Goal: Find specific page/section: Find specific page/section

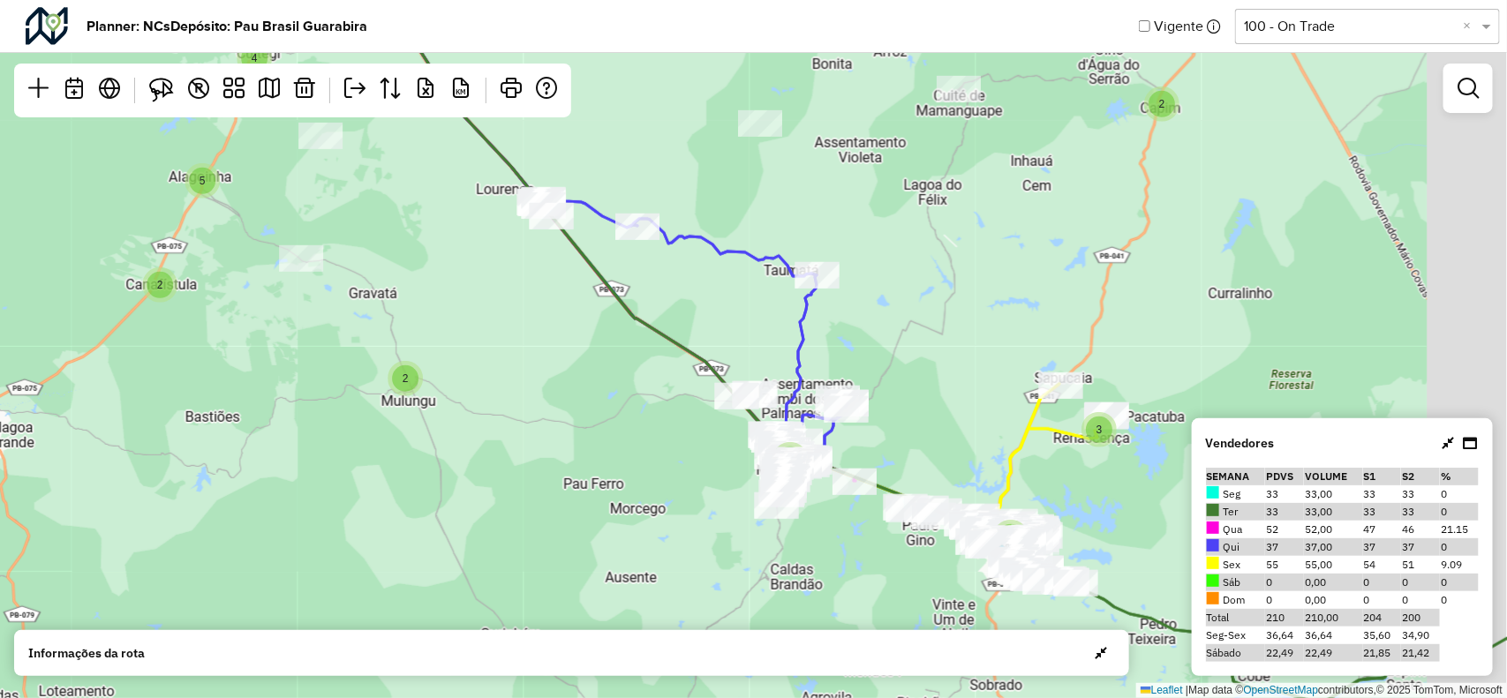
drag, startPoint x: 681, startPoint y: 363, endPoint x: 561, endPoint y: 412, distance: 129.8
click at [556, 412] on div "4 3 11 5 8 3 5 2 5 2 3 9 3 3 7 7 2 4 4 5 2 2 31 5 5 2 2 2 20 Leaflet | Map data…" at bounding box center [753, 349] width 1507 height 698
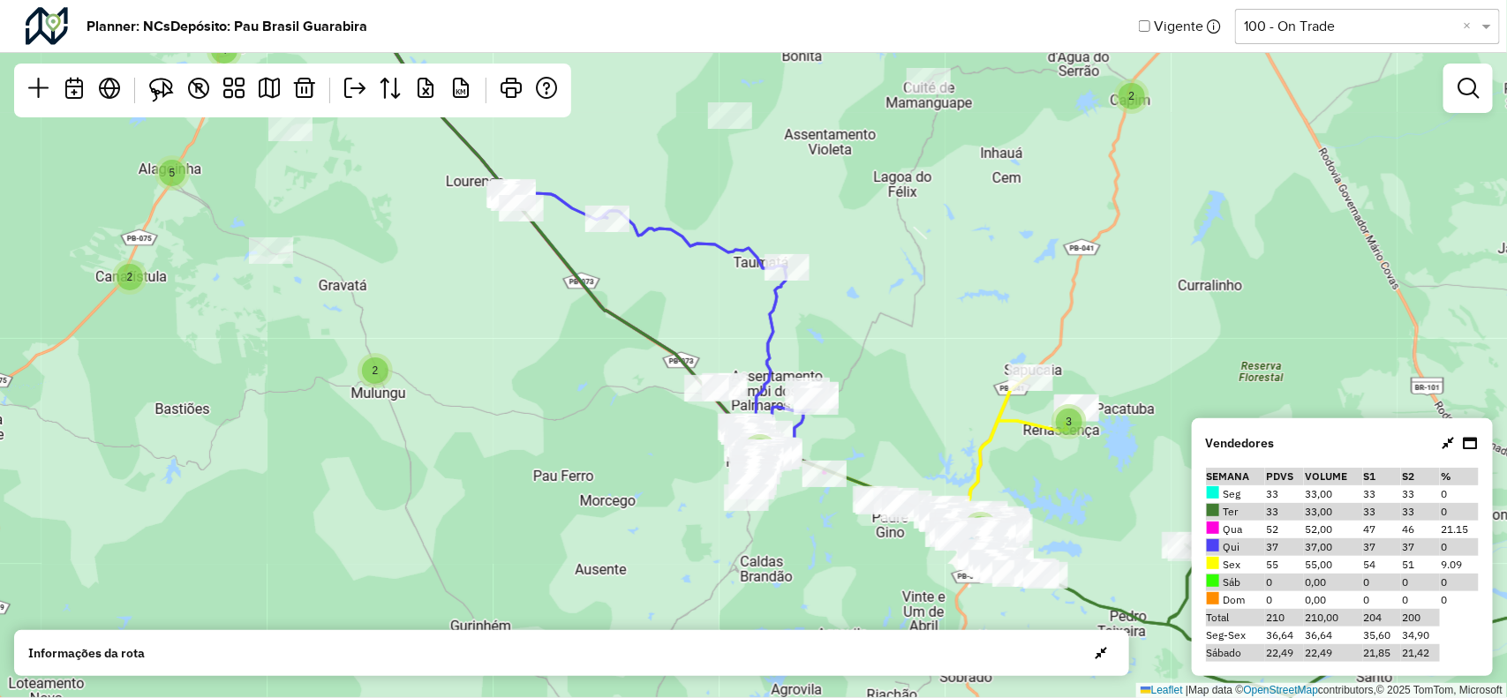
drag, startPoint x: 847, startPoint y: 468, endPoint x: 638, endPoint y: 345, distance: 242.5
click at [631, 335] on icon at bounding box center [977, 313] width 1361 height 766
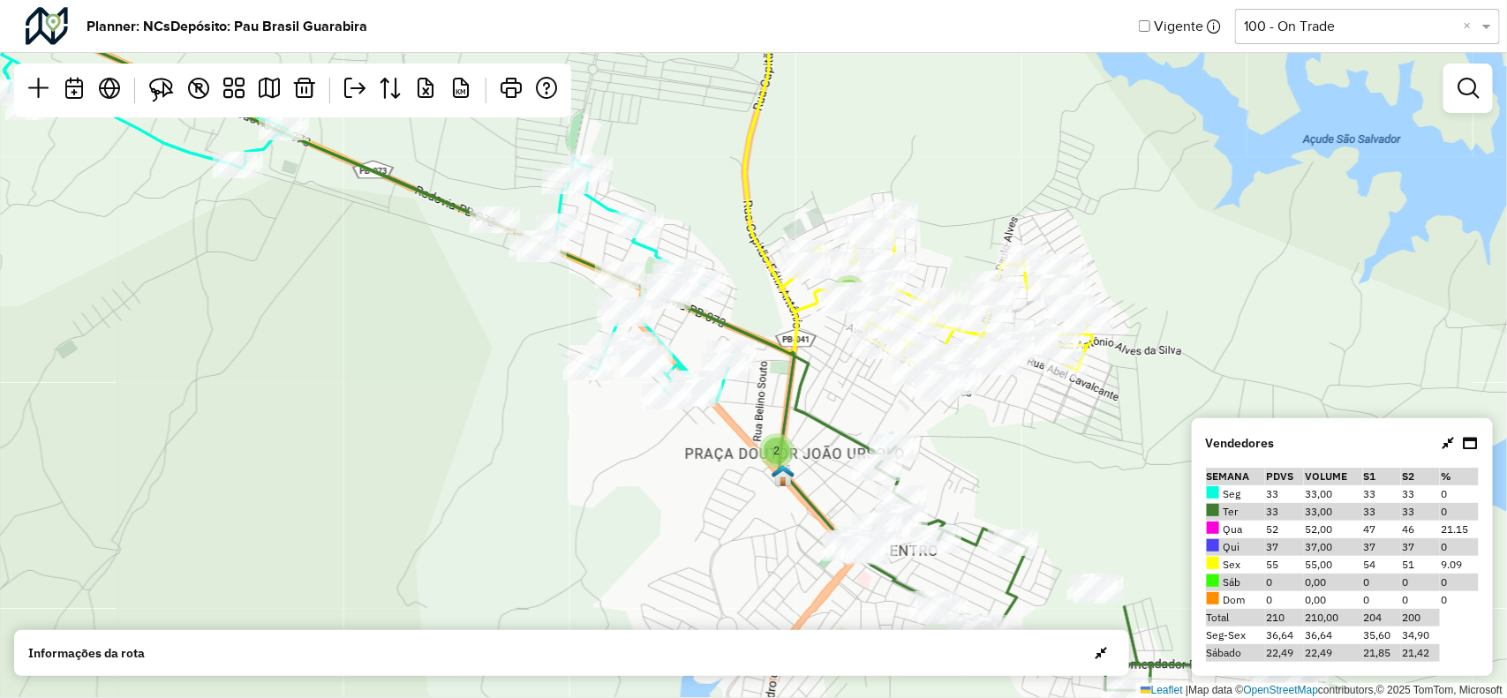
drag, startPoint x: 821, startPoint y: 395, endPoint x: 830, endPoint y: 402, distance: 11.3
click at [830, 402] on div "2 2 3 2 Leaflet | Map data © OpenStreetMap contributors,© 2025 TomTom, Microsoft" at bounding box center [753, 349] width 1507 height 698
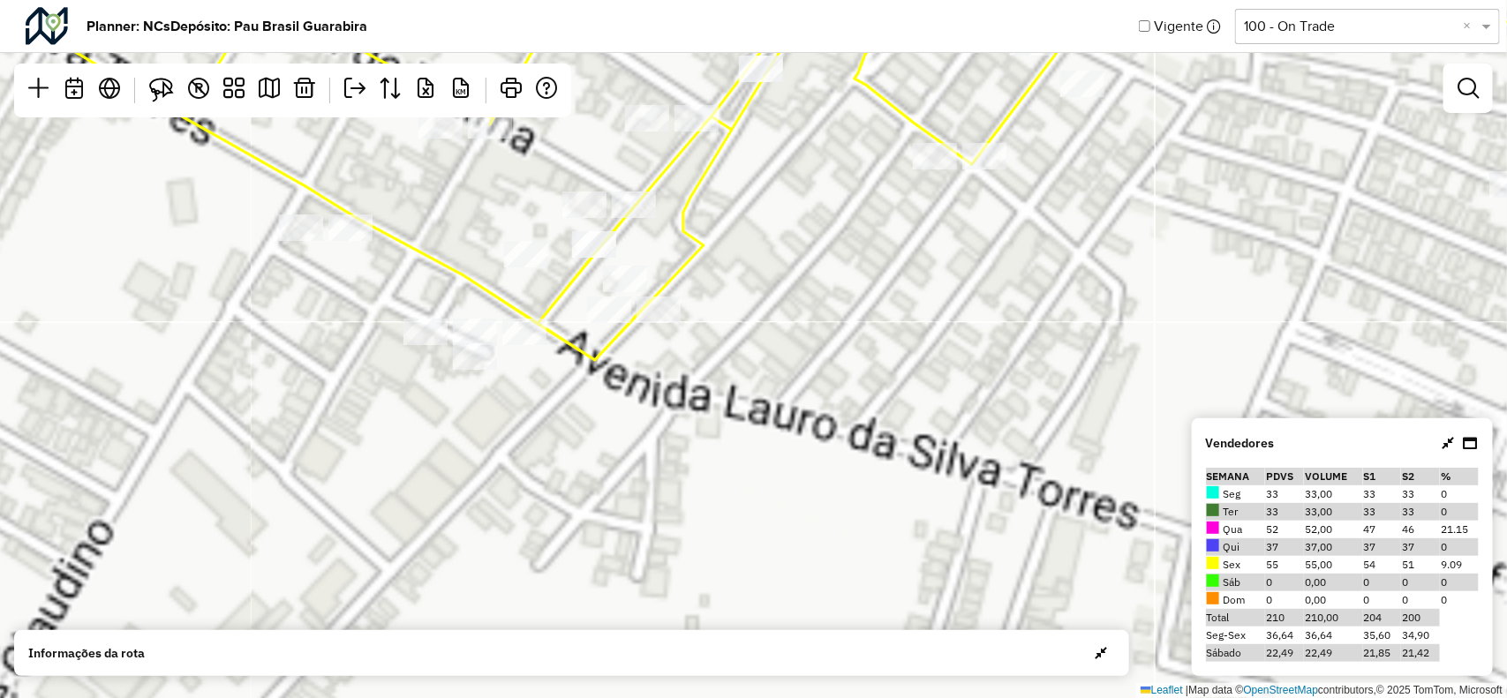
drag, startPoint x: 827, startPoint y: 237, endPoint x: 828, endPoint y: 368, distance: 131.5
click at [874, 452] on div "2 Leaflet | Map data © OpenStreetMap contributors,© 2025 TomTom, Microsoft" at bounding box center [753, 349] width 1507 height 698
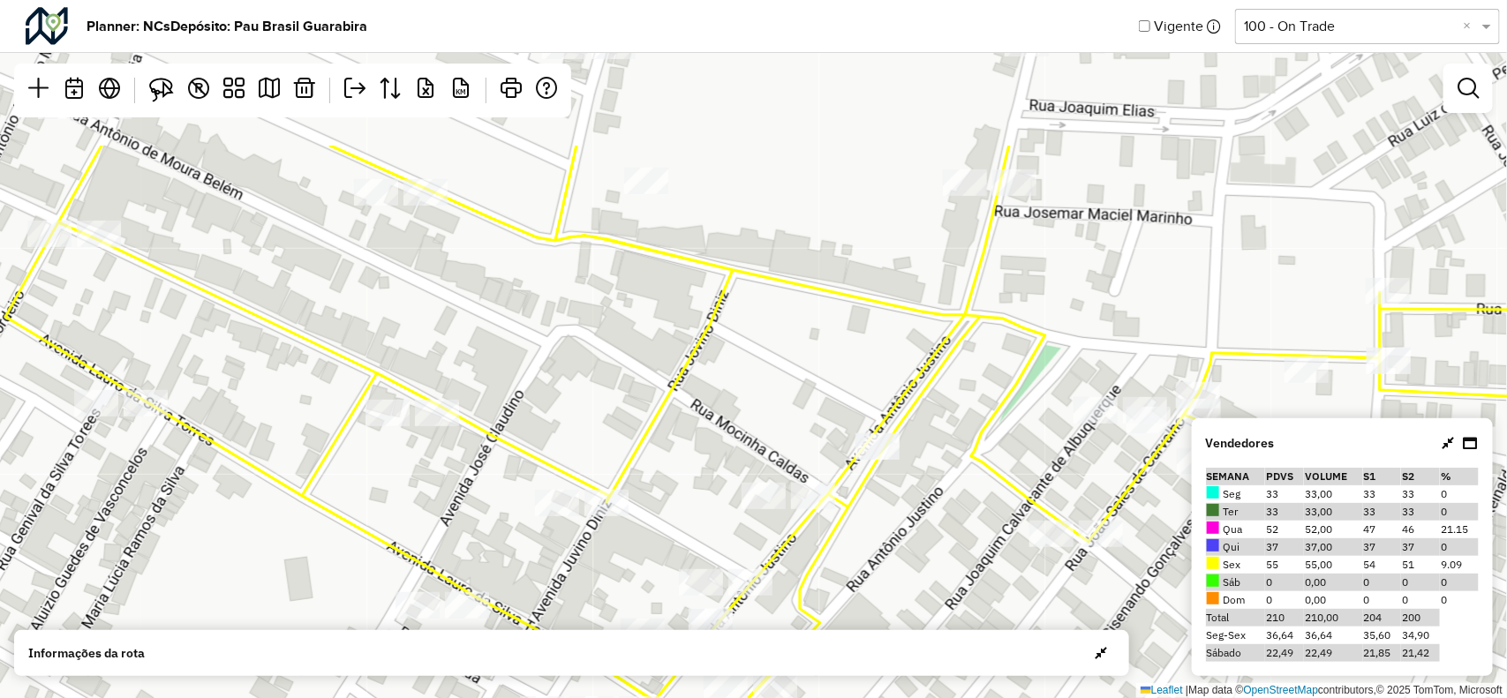
drag, startPoint x: 704, startPoint y: 245, endPoint x: 761, endPoint y: 411, distance: 176.2
click at [761, 411] on div "Leaflet | Map data © OpenStreetMap contributors,© 2025 TomTom, Microsoft" at bounding box center [753, 349] width 1507 height 698
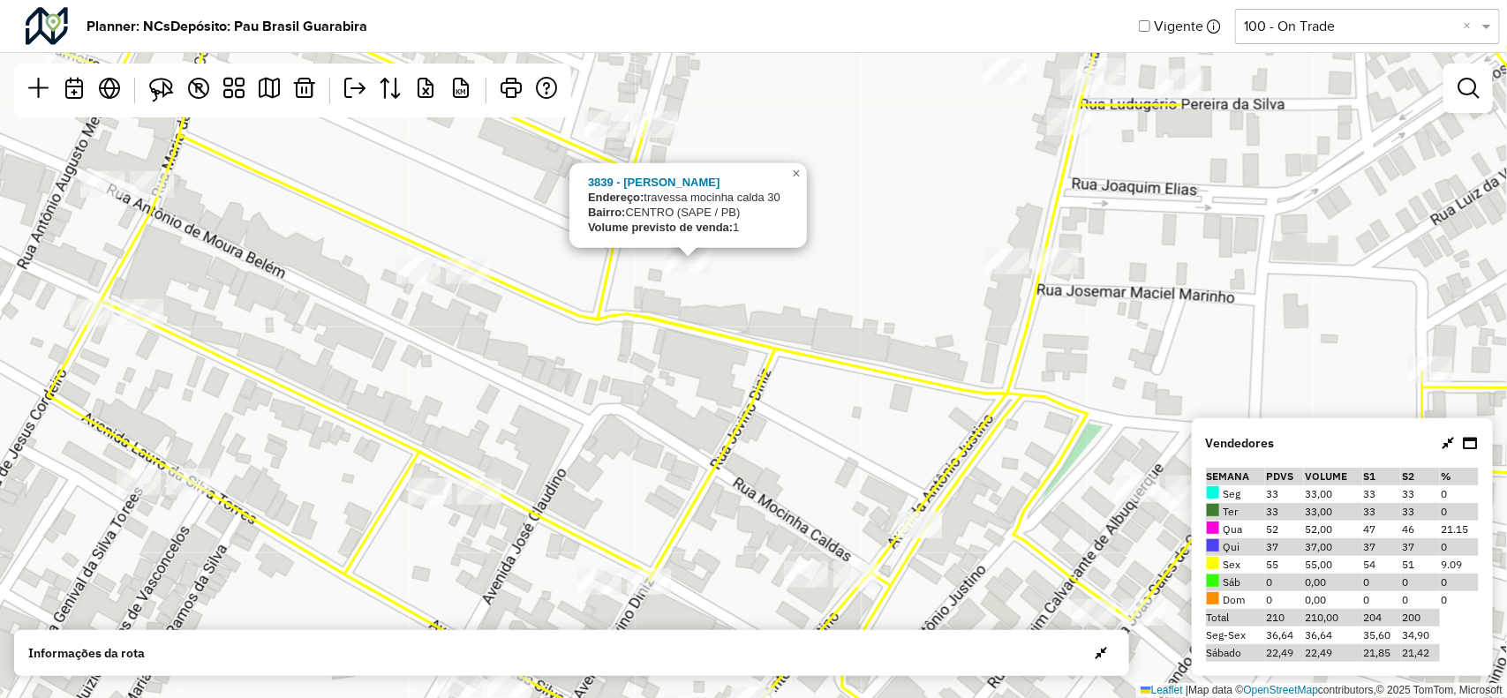
drag, startPoint x: 668, startPoint y: 250, endPoint x: 709, endPoint y: 306, distance: 69.6
click at [709, 306] on div "3839 - ALEXANDRE FORTUNATO Endereço: travessa mocinha calda 30 Bairro: CENTRO (…" at bounding box center [753, 349] width 1507 height 698
click at [756, 313] on div "3839 - ALEXANDRE FORTUNATO Endereço: travessa mocinha calda 30 Bairro: CENTRO (…" at bounding box center [753, 349] width 1507 height 698
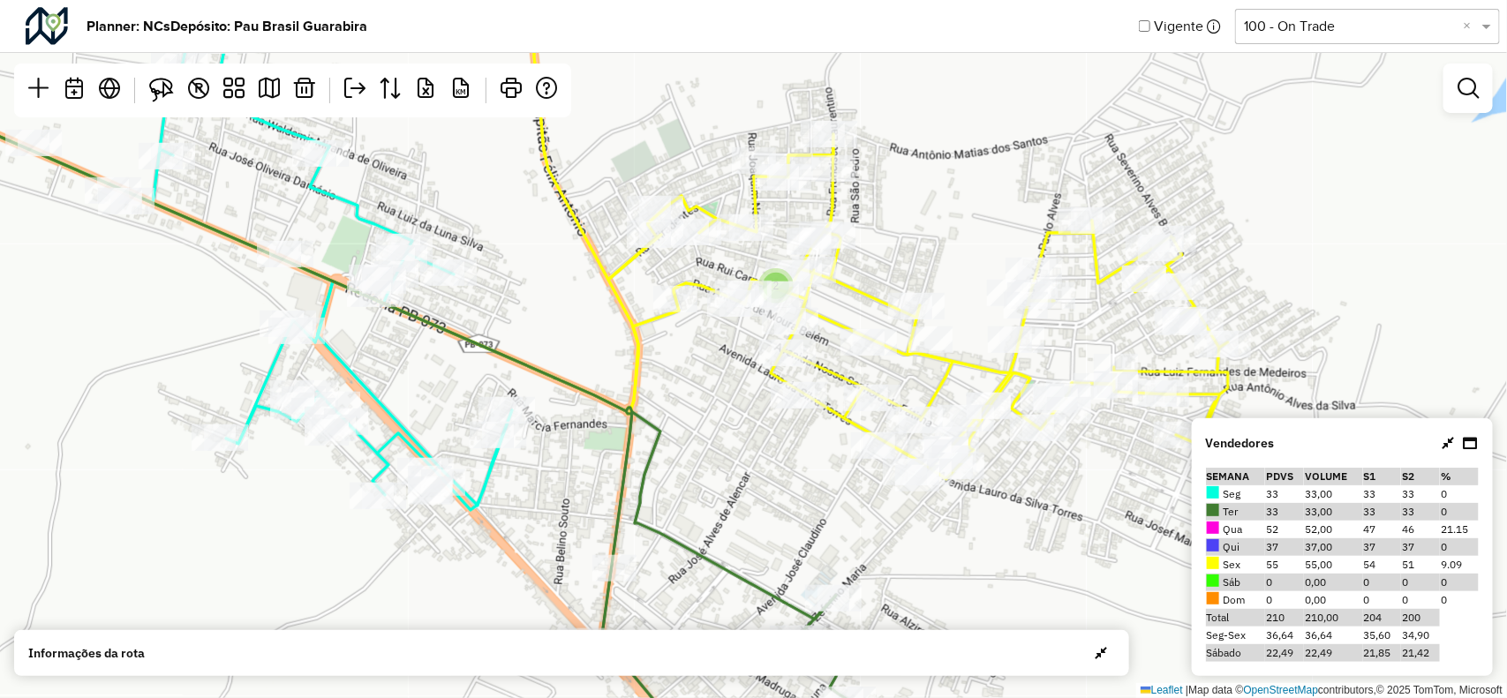
drag, startPoint x: 559, startPoint y: 419, endPoint x: 634, endPoint y: 446, distance: 79.6
click at [640, 455] on div "2 Leaflet | Map data © OpenStreetMap contributors,© 2025 TomTom, Microsoft" at bounding box center [753, 349] width 1507 height 698
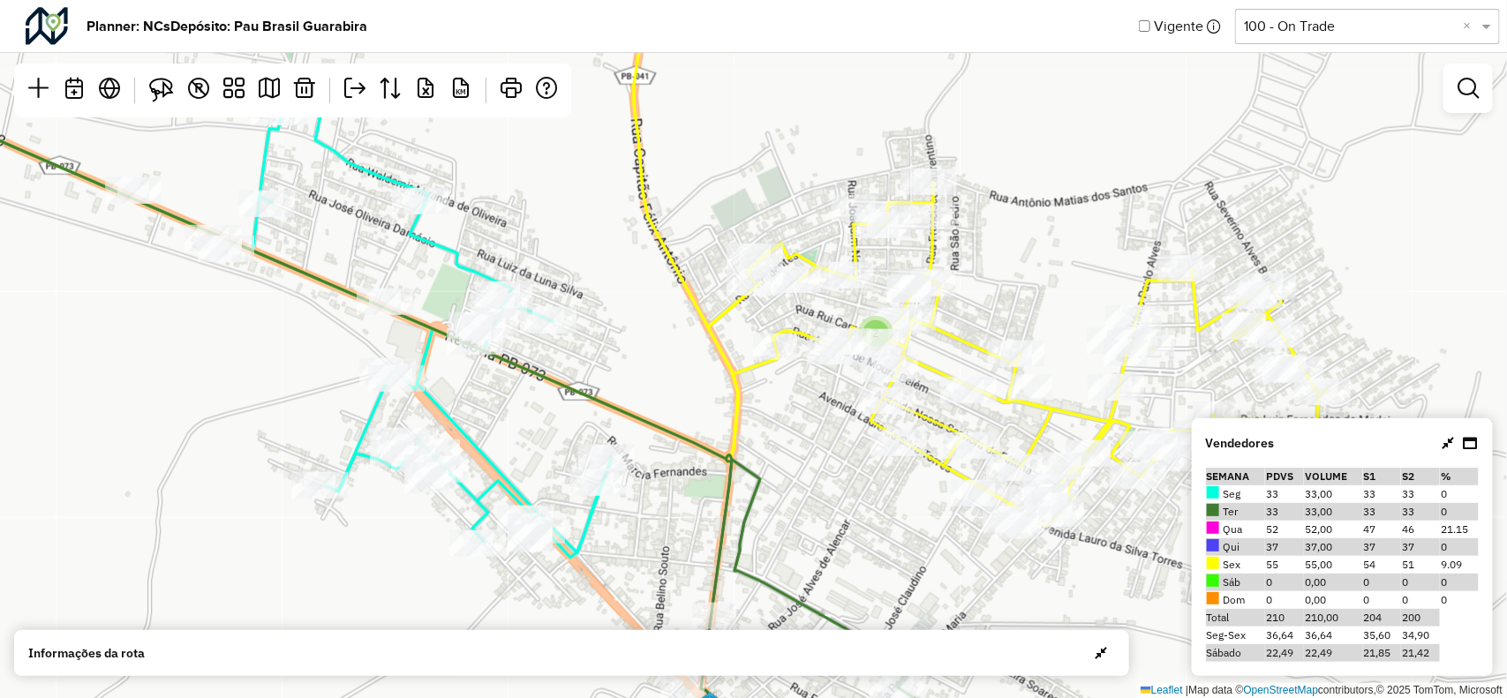
drag, startPoint x: 611, startPoint y: 408, endPoint x: 620, endPoint y: 413, distance: 10.3
click at [620, 412] on icon at bounding box center [425, 433] width 1107 height 695
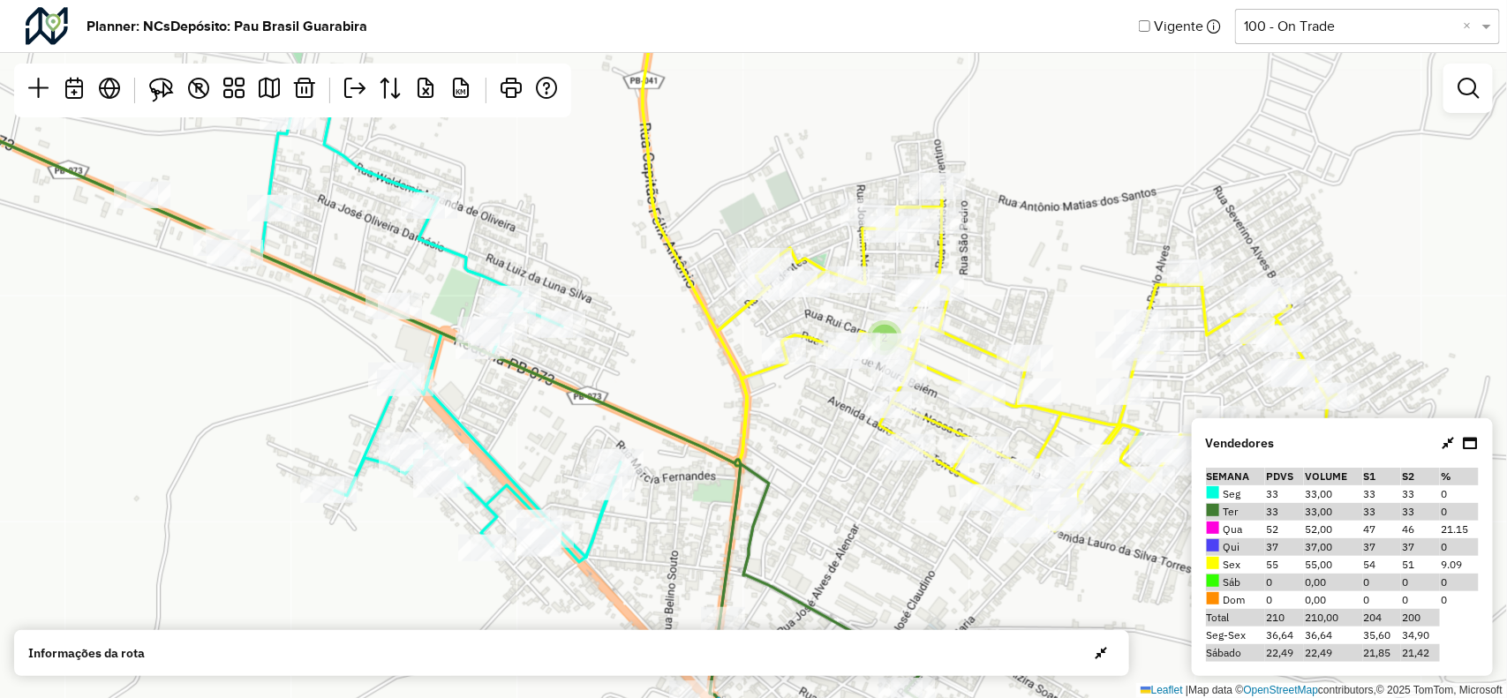
drag, startPoint x: 636, startPoint y: 403, endPoint x: 817, endPoint y: 431, distance: 182.2
click at [817, 431] on div "2 Leaflet | Map data © OpenStreetMap contributors,© 2025 TomTom, Microsoft" at bounding box center [753, 349] width 1507 height 698
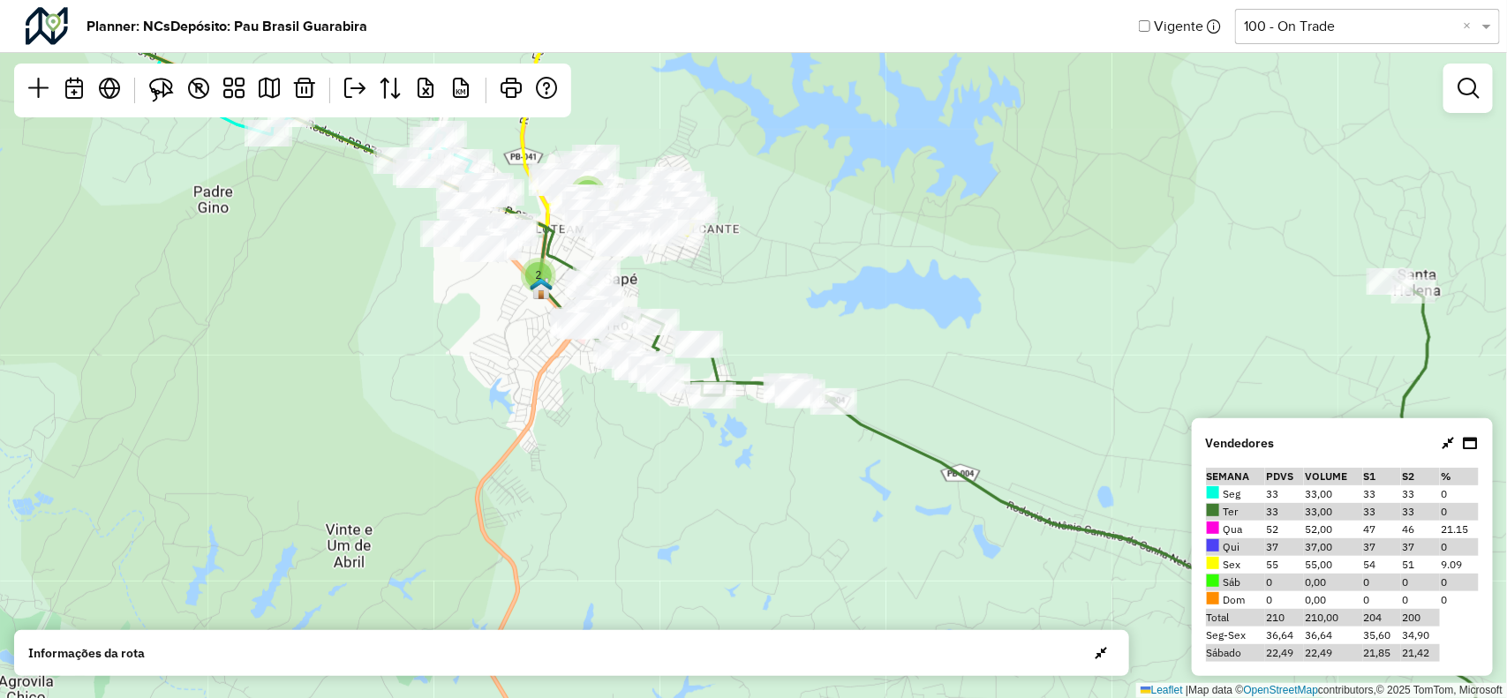
drag, startPoint x: 474, startPoint y: 265, endPoint x: 764, endPoint y: 451, distance: 345.0
click at [504, 262] on div at bounding box center [482, 249] width 44 height 26
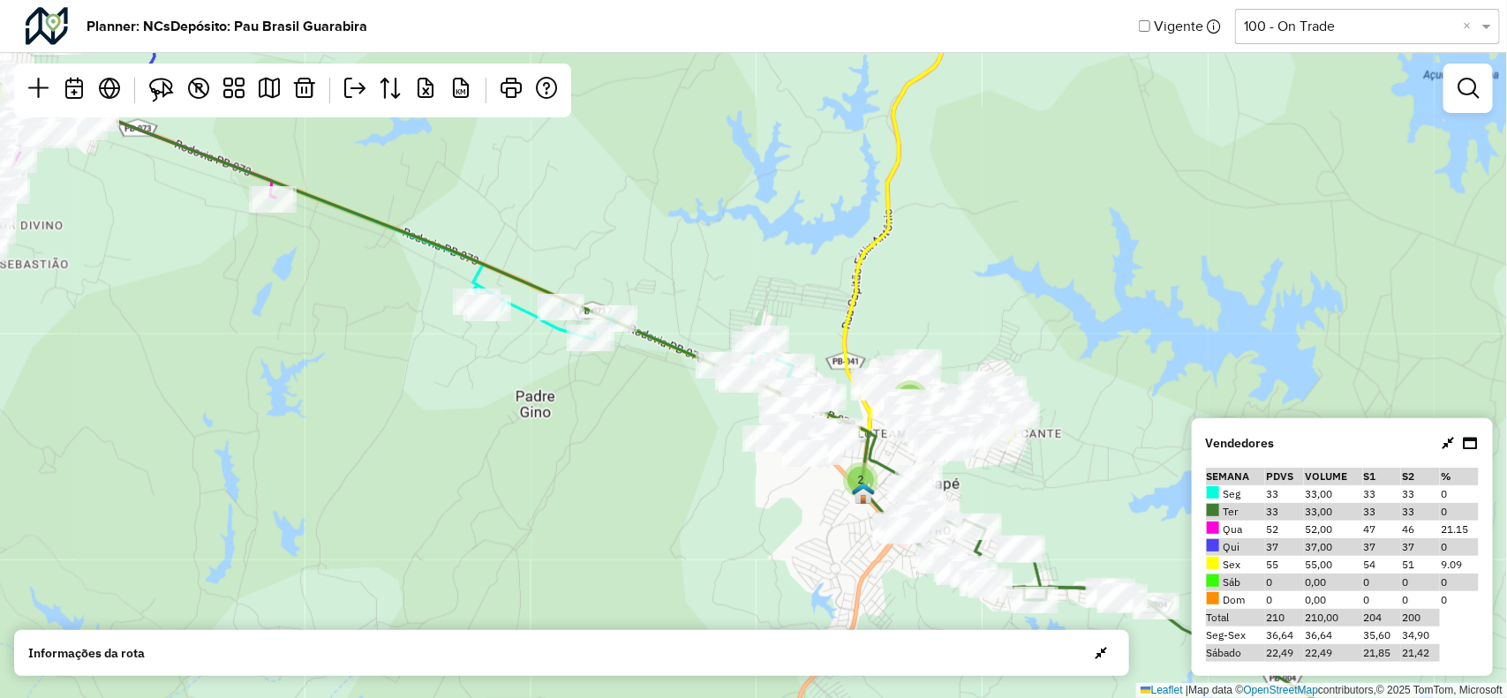
drag, startPoint x: 588, startPoint y: 367, endPoint x: 672, endPoint y: 422, distance: 100.1
click at [672, 422] on div "2 2 5 2 3 Leaflet | Map data © OpenStreetMap contributors,© 2025 TomTom, Micros…" at bounding box center [753, 349] width 1507 height 698
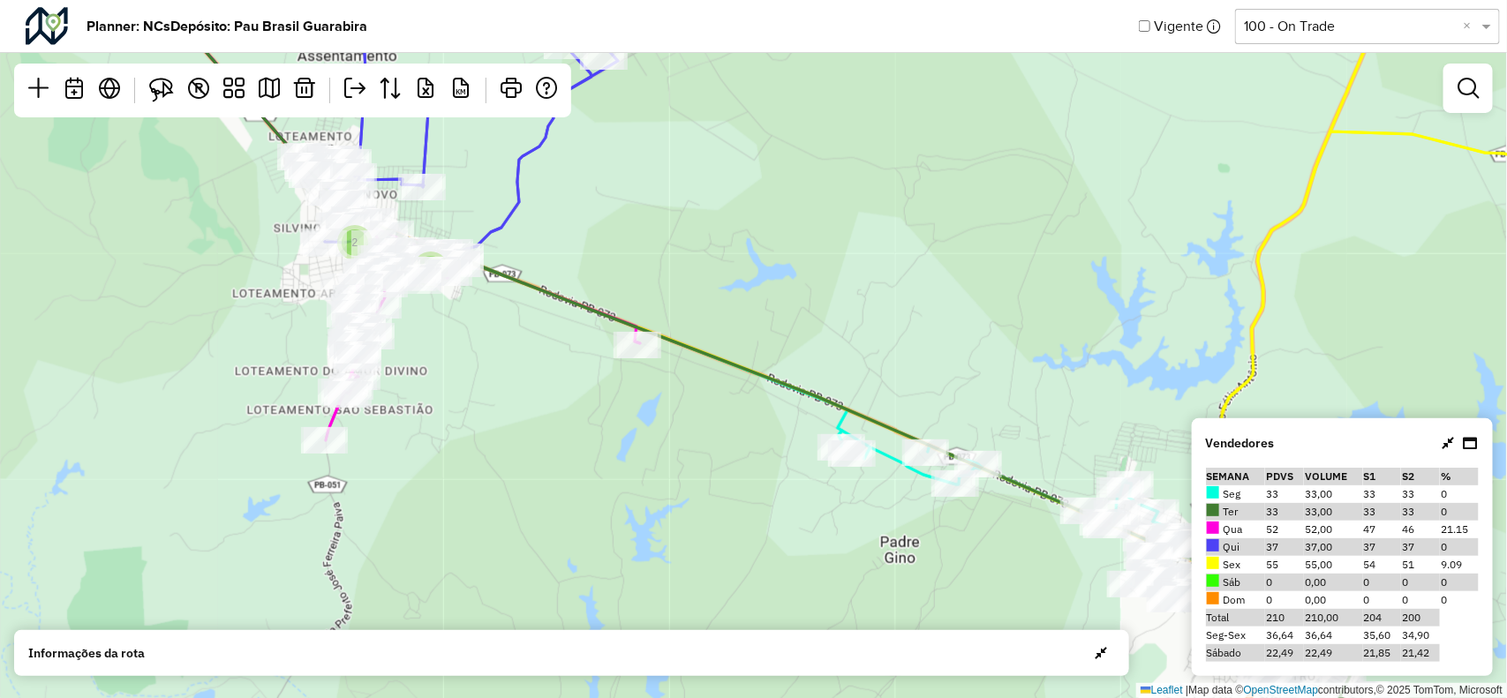
drag, startPoint x: 425, startPoint y: 302, endPoint x: 544, endPoint y: 373, distance: 139.0
click at [544, 373] on div "2 2 5 2 3 Leaflet | Map data © OpenStreetMap contributors,© 2025 TomTom, Micros…" at bounding box center [753, 349] width 1507 height 698
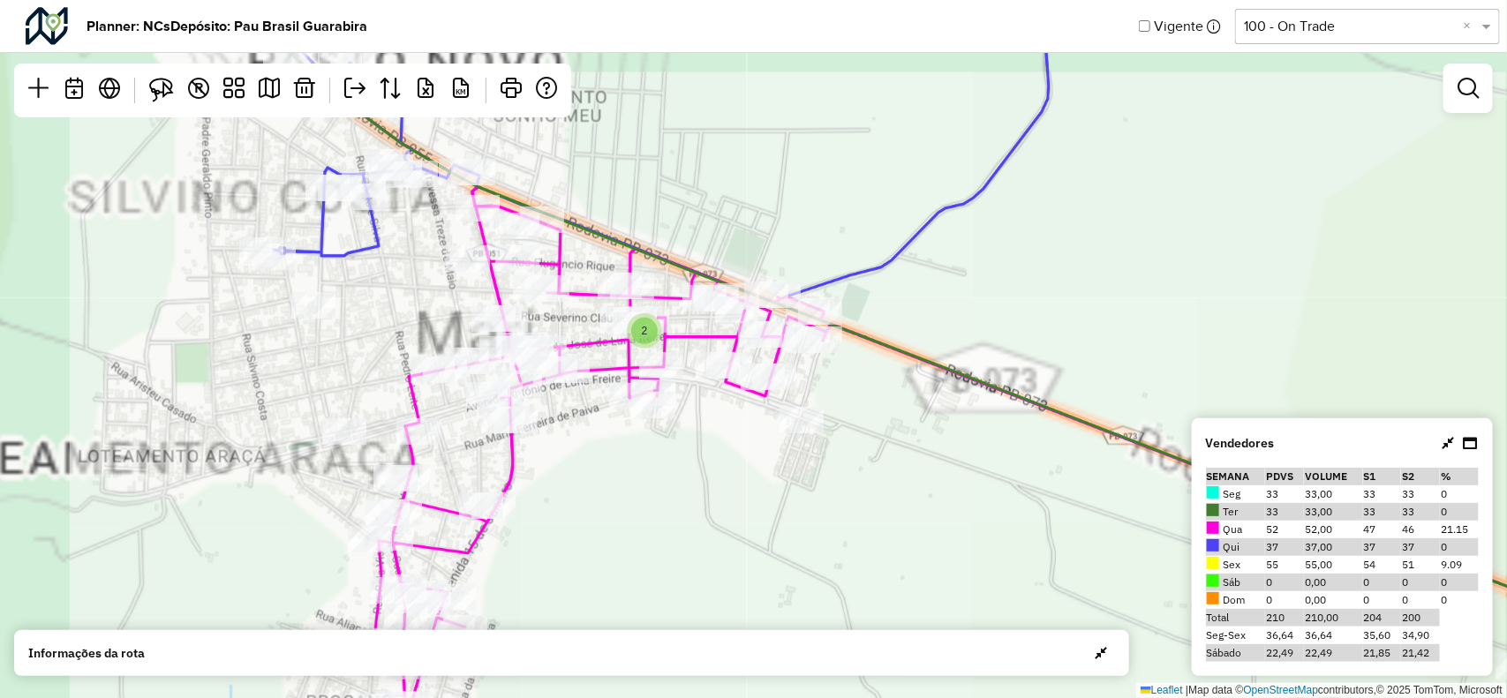
drag, startPoint x: 322, startPoint y: 200, endPoint x: 527, endPoint y: 328, distance: 242.0
click at [527, 328] on div "2 3 2 Leaflet | Map data © OpenStreetMap contributors,© 2025 TomTom, Microsoft" at bounding box center [753, 349] width 1507 height 698
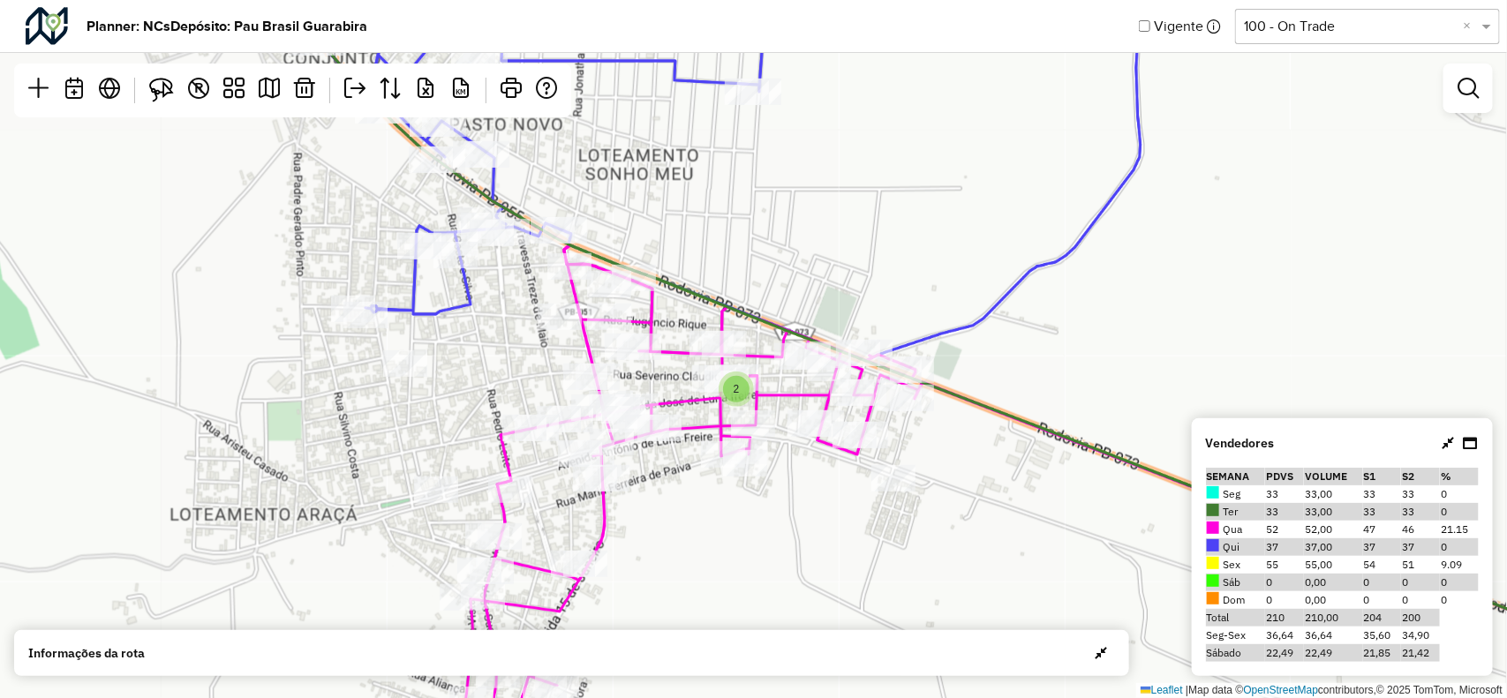
drag, startPoint x: 455, startPoint y: 280, endPoint x: 534, endPoint y: 343, distance: 101.2
click at [534, 343] on div "2 Leaflet | Map data © OpenStreetMap contributors,© 2025 TomTom, Microsoft" at bounding box center [753, 349] width 1507 height 698
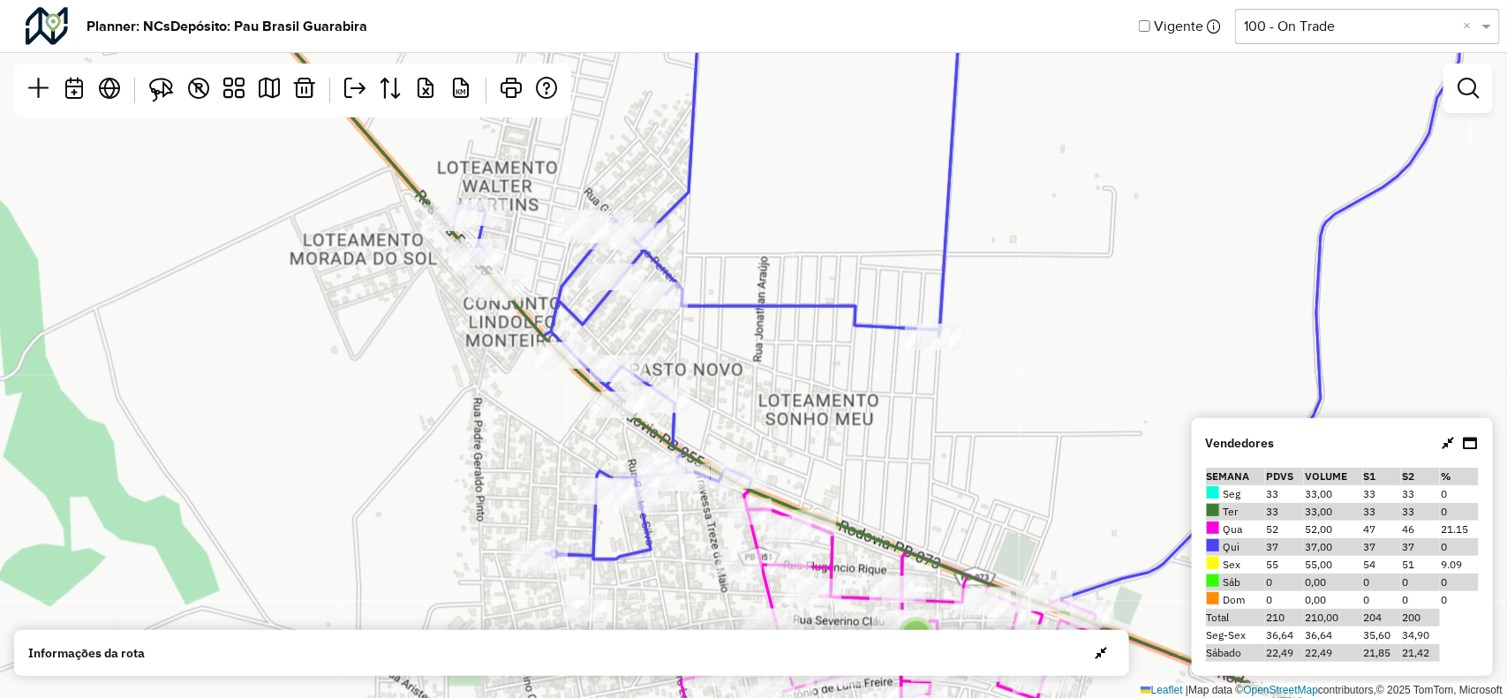
drag, startPoint x: 636, startPoint y: 364, endPoint x: 659, endPoint y: 416, distance: 56.6
click at [659, 412] on div at bounding box center [655, 400] width 44 height 26
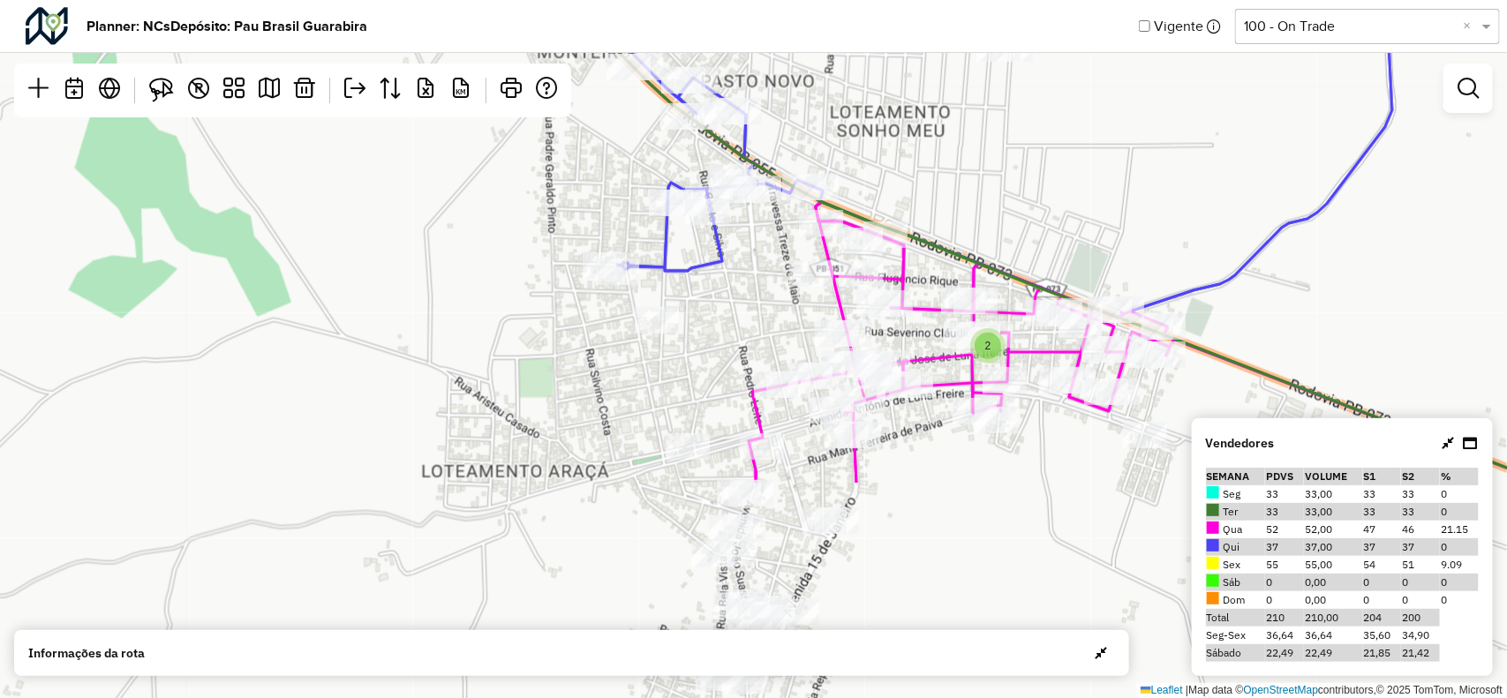
drag, startPoint x: 757, startPoint y: 358, endPoint x: 828, endPoint y: 73, distance: 294.0
click at [828, 73] on div "2 Leaflet | Map data © OpenStreetMap contributors,© 2025 TomTom, Microsoft" at bounding box center [753, 349] width 1507 height 698
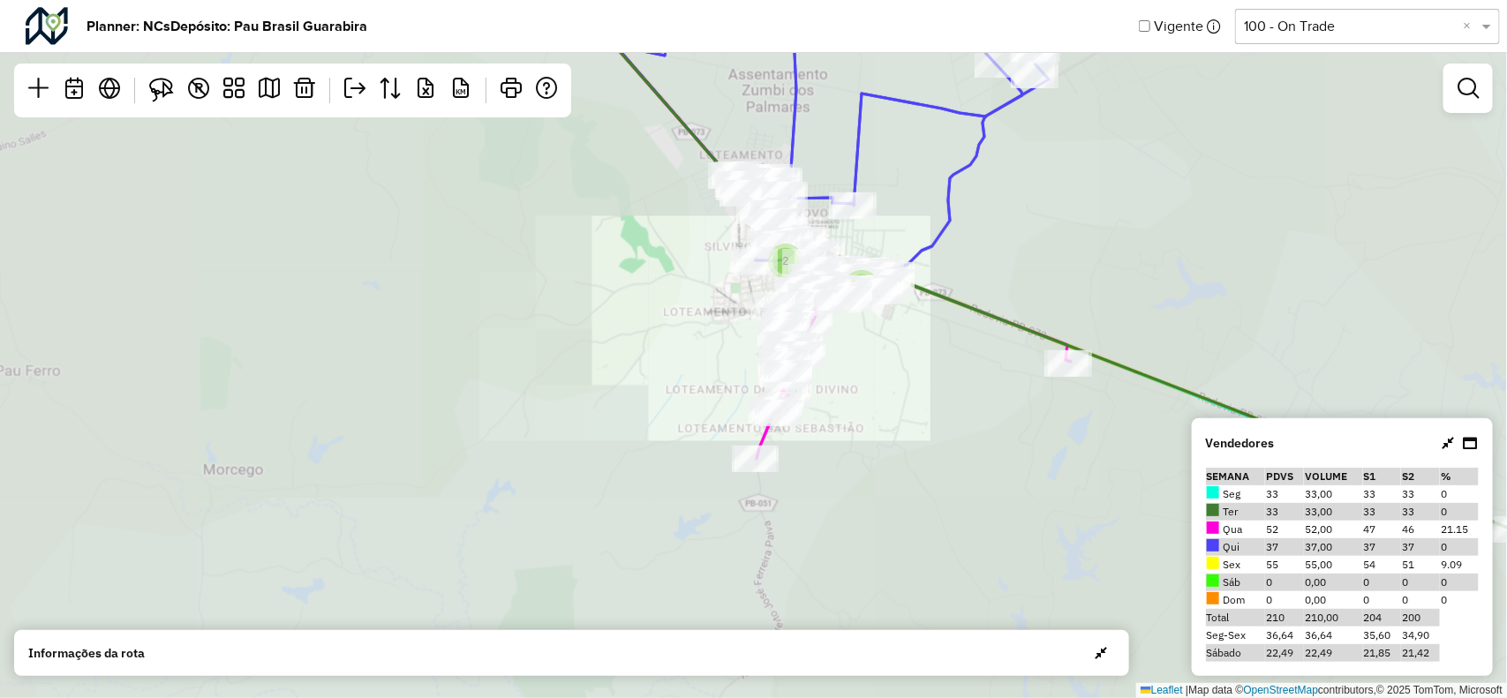
drag, startPoint x: 1004, startPoint y: 459, endPoint x: 287, endPoint y: 125, distance: 790.7
click at [287, 125] on div "2 2 2 5 2 3 Leaflet | Map data © OpenStreetMap contributors,© 2025 TomTom, Micr…" at bounding box center [753, 349] width 1507 height 698
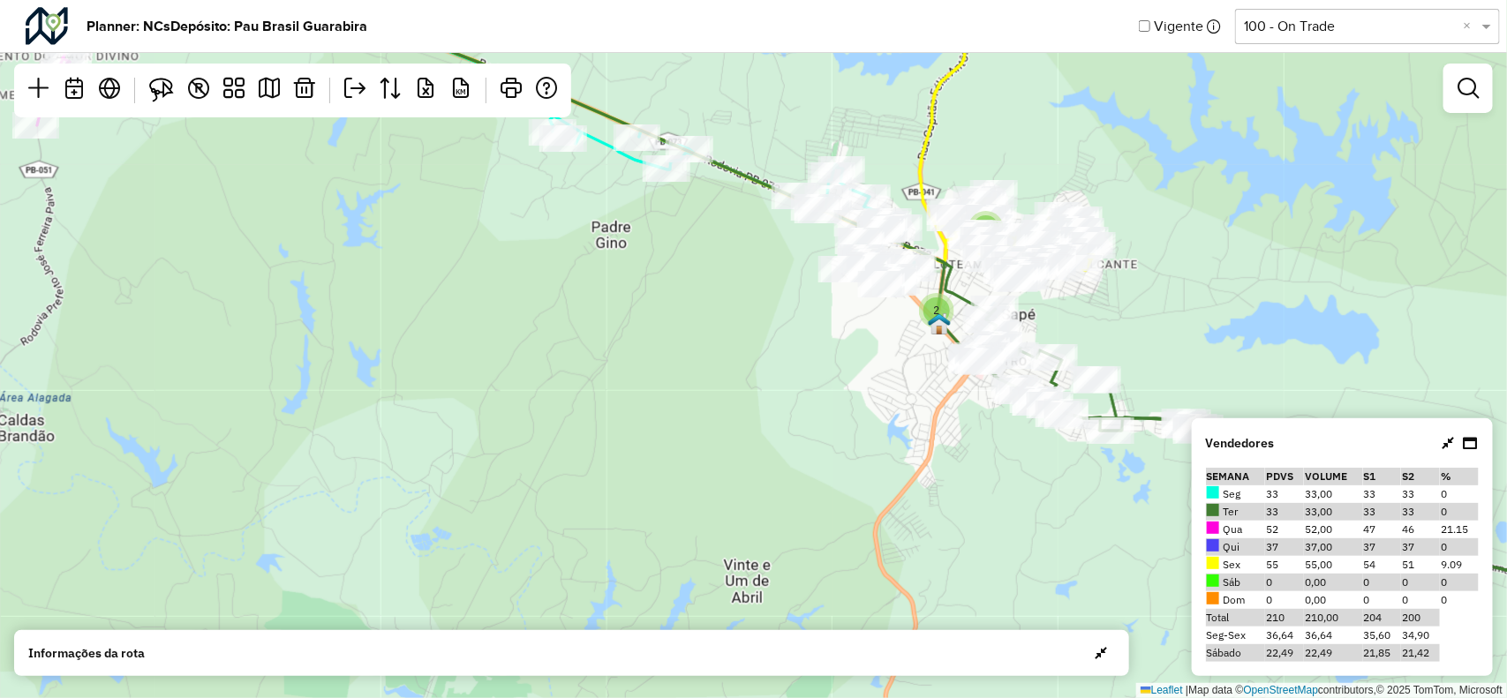
drag, startPoint x: 805, startPoint y: 404, endPoint x: 716, endPoint y: 424, distance: 91.3
click at [711, 424] on div "2 2 5 2 3 Leaflet | Map data © OpenStreetMap contributors,© 2025 TomTom, Micros…" at bounding box center [753, 349] width 1507 height 698
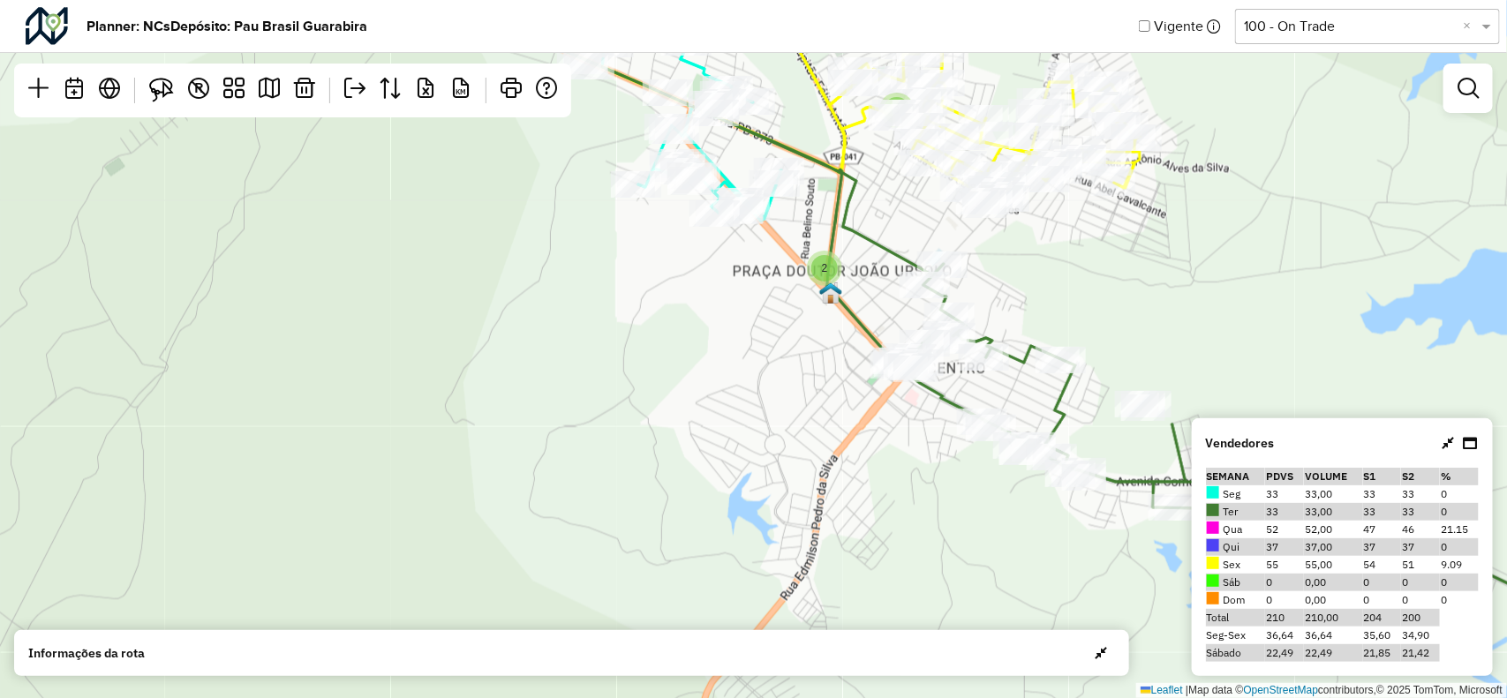
drag, startPoint x: 847, startPoint y: 382, endPoint x: 817, endPoint y: 457, distance: 81.1
click at [817, 457] on div "2 2 3 2 Leaflet | Map data © OpenStreetMap contributors,© 2025 TomTom, Microsoft" at bounding box center [753, 349] width 1507 height 698
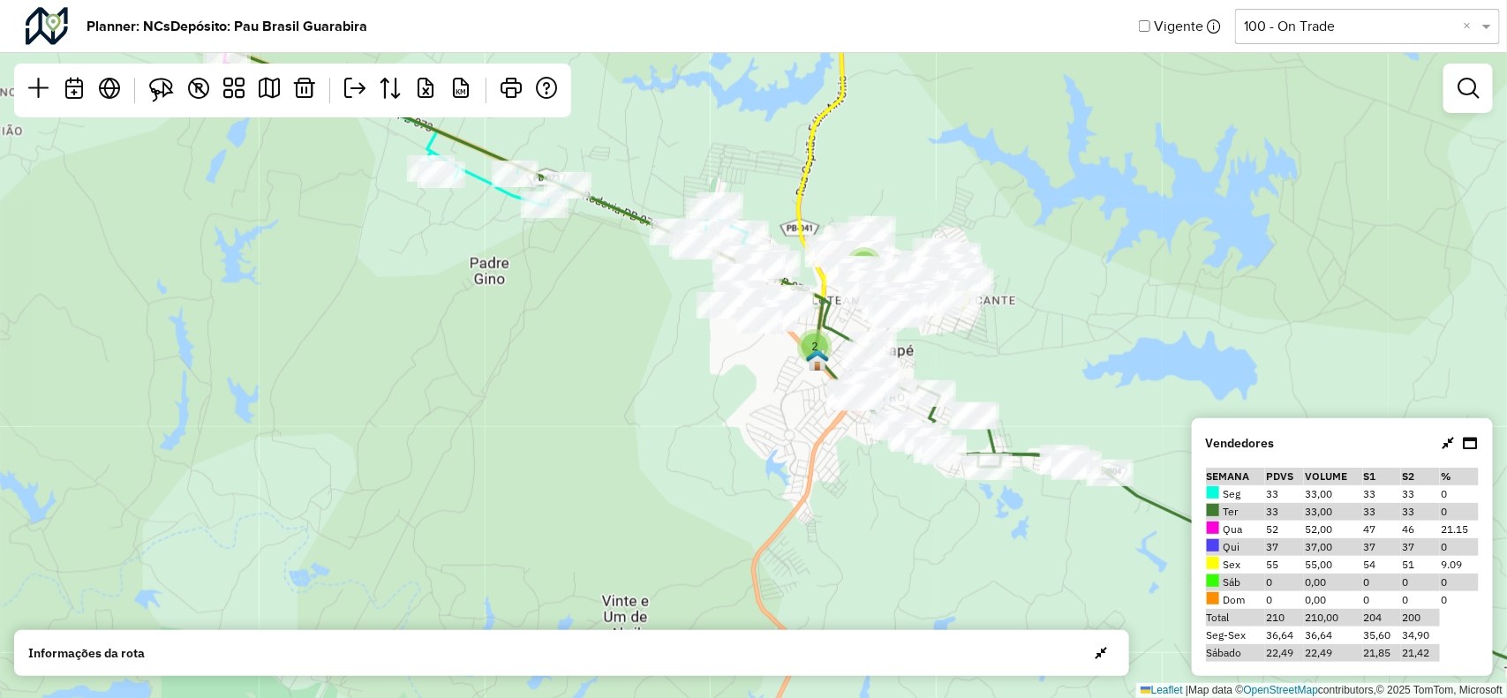
click at [1457, 108] on div at bounding box center [1467, 88] width 49 height 49
click at [1462, 97] on em at bounding box center [1467, 88] width 21 height 21
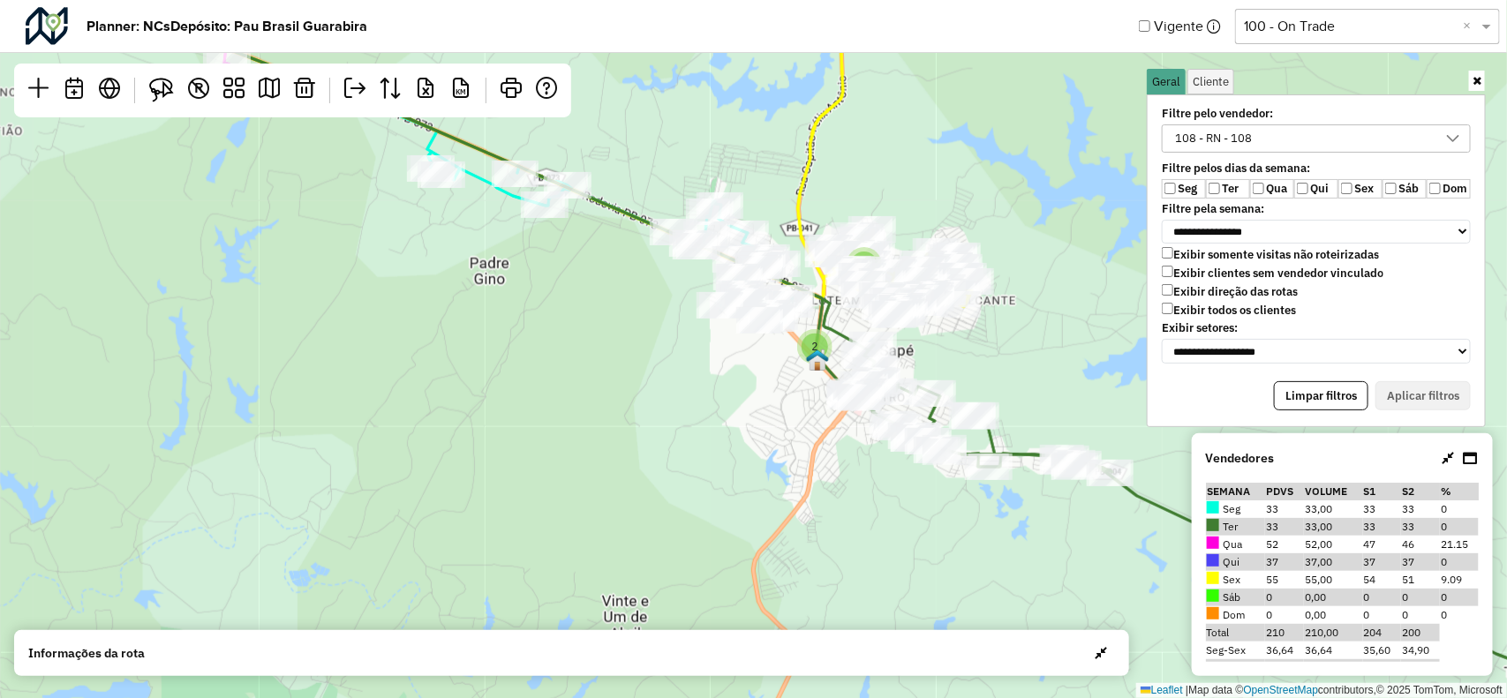
click at [1277, 137] on div "108 - RN - 108" at bounding box center [1303, 138] width 267 height 26
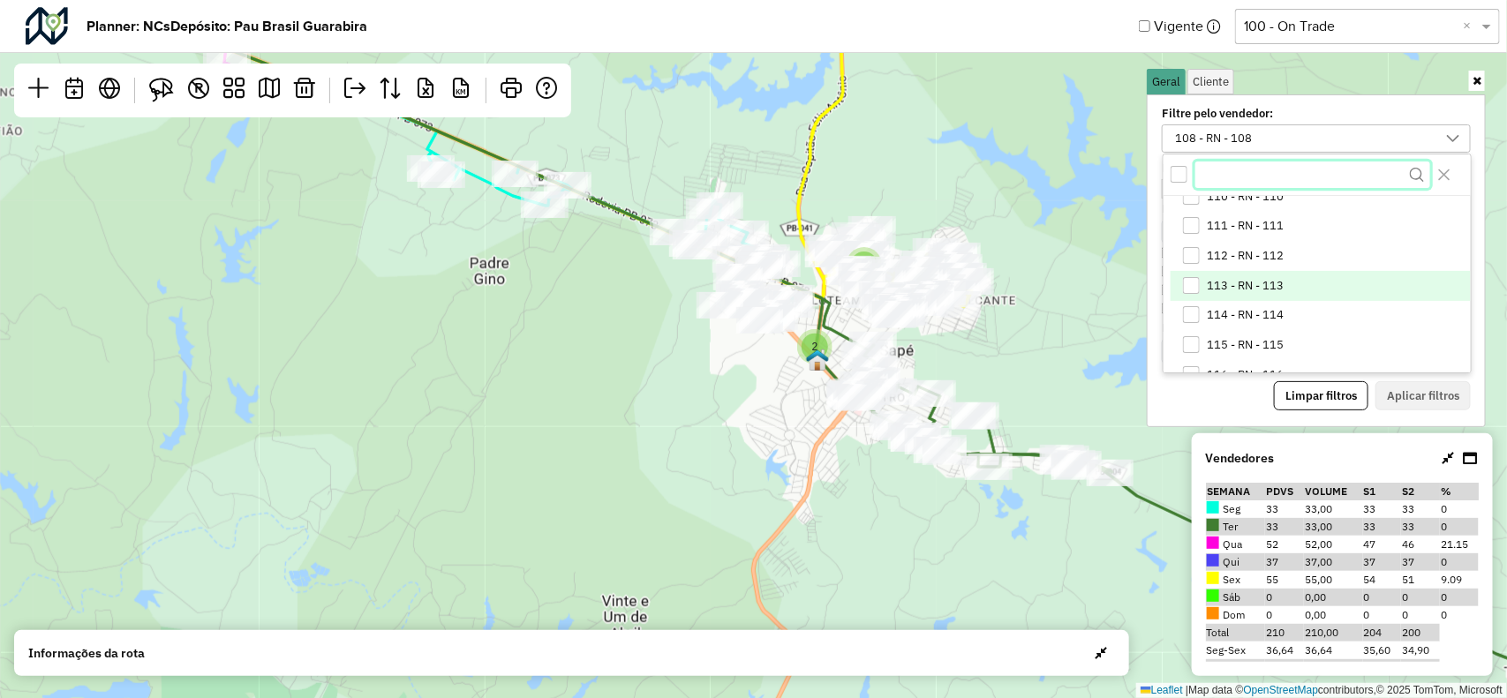
scroll to position [231, 0]
click at [1196, 276] on div "109 - RN - 109" at bounding box center [1191, 276] width 17 height 17
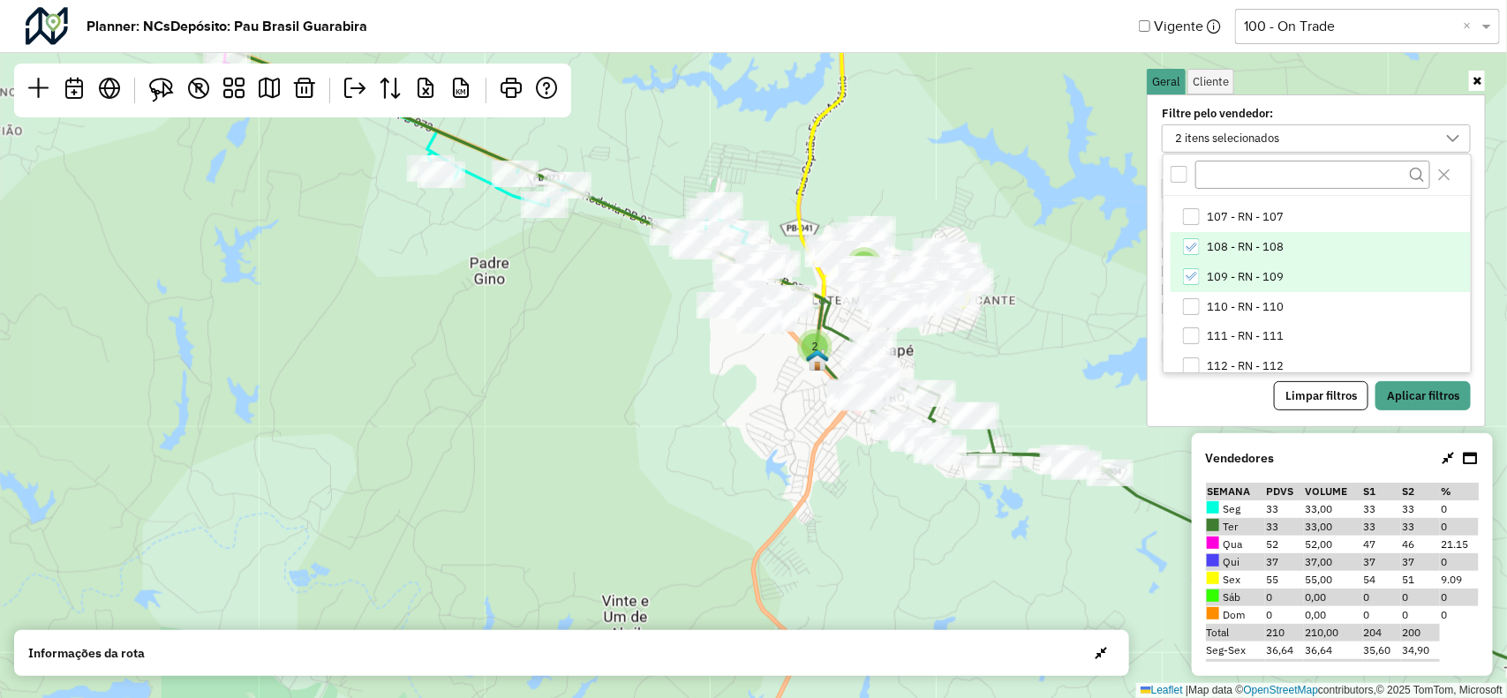
click at [1219, 241] on span "108 - RN - 108" at bounding box center [1246, 247] width 77 height 14
click at [1228, 248] on span "108 - RN - 108" at bounding box center [1246, 247] width 77 height 14
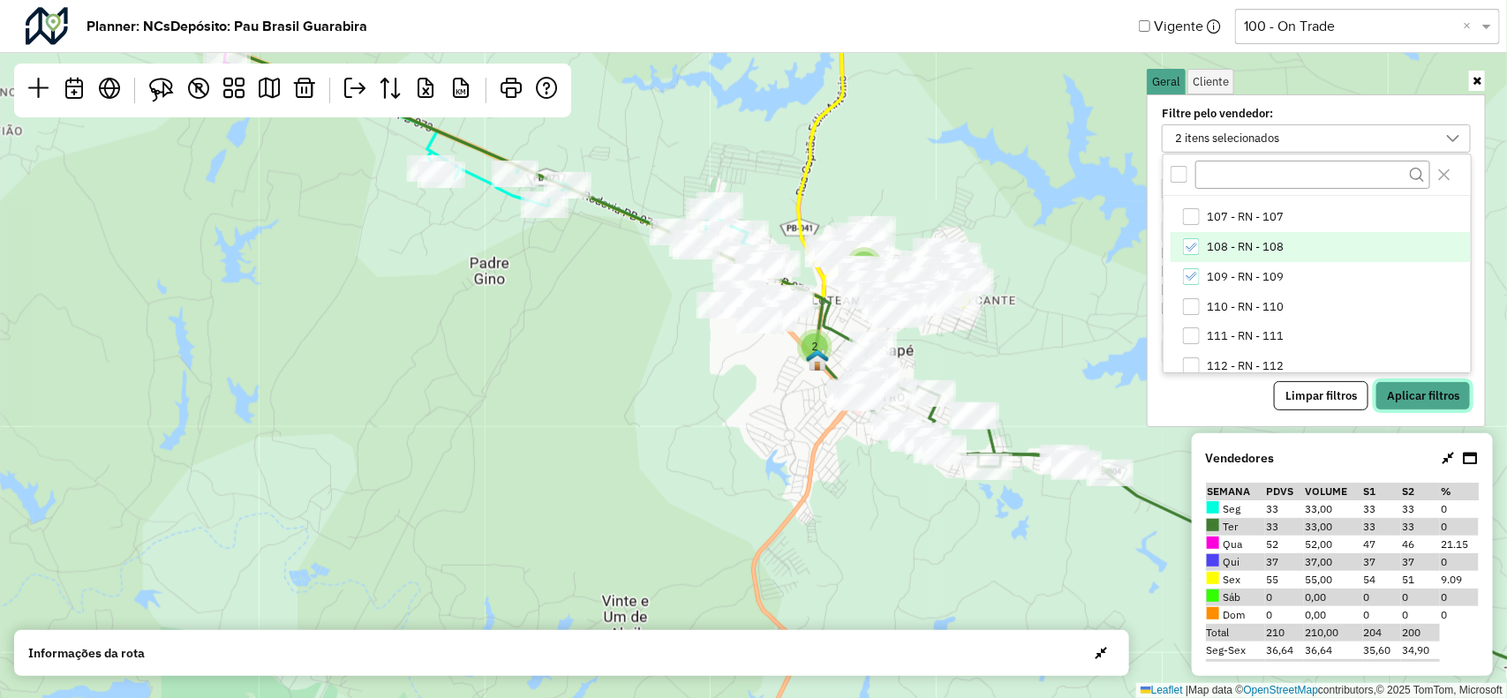
click at [1412, 394] on button "Aplicar filtros" at bounding box center [1422, 396] width 95 height 30
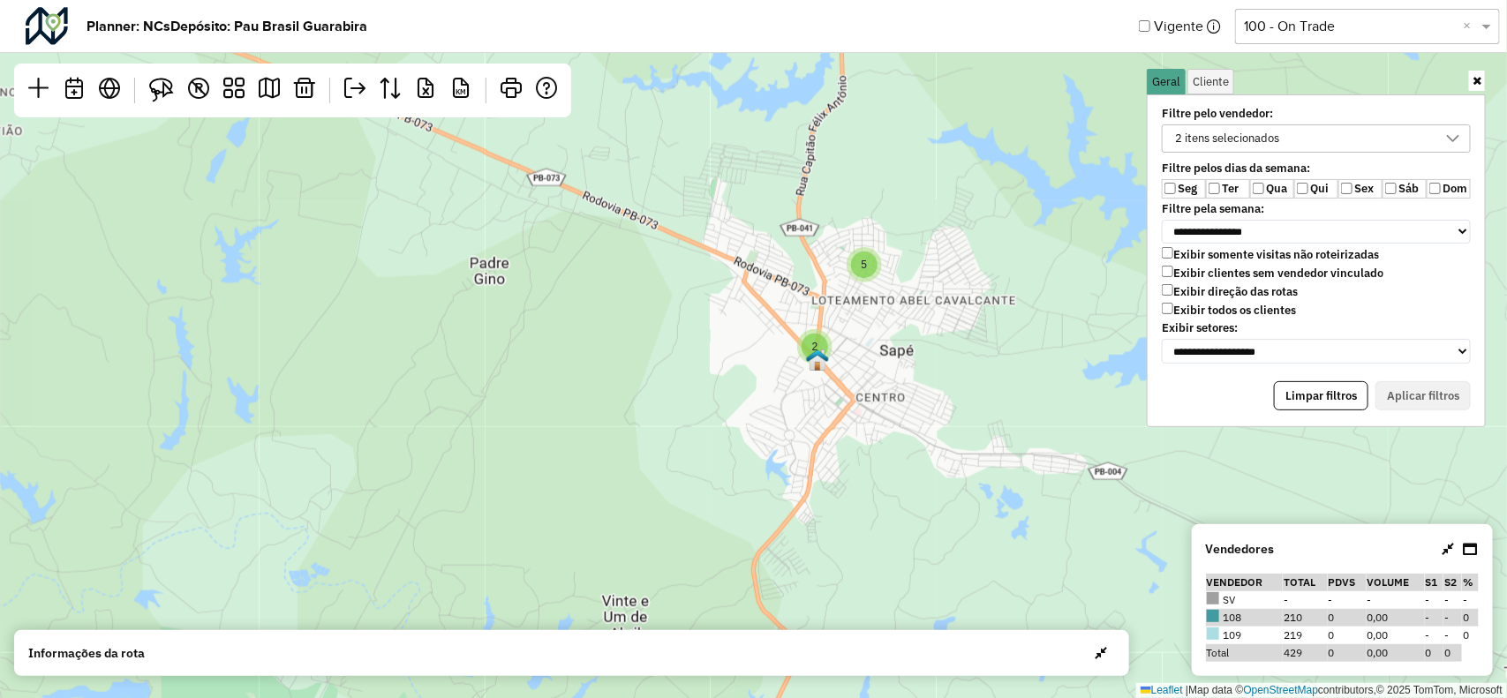
click at [1216, 143] on div "2 itens selecionados" at bounding box center [1228, 138] width 117 height 26
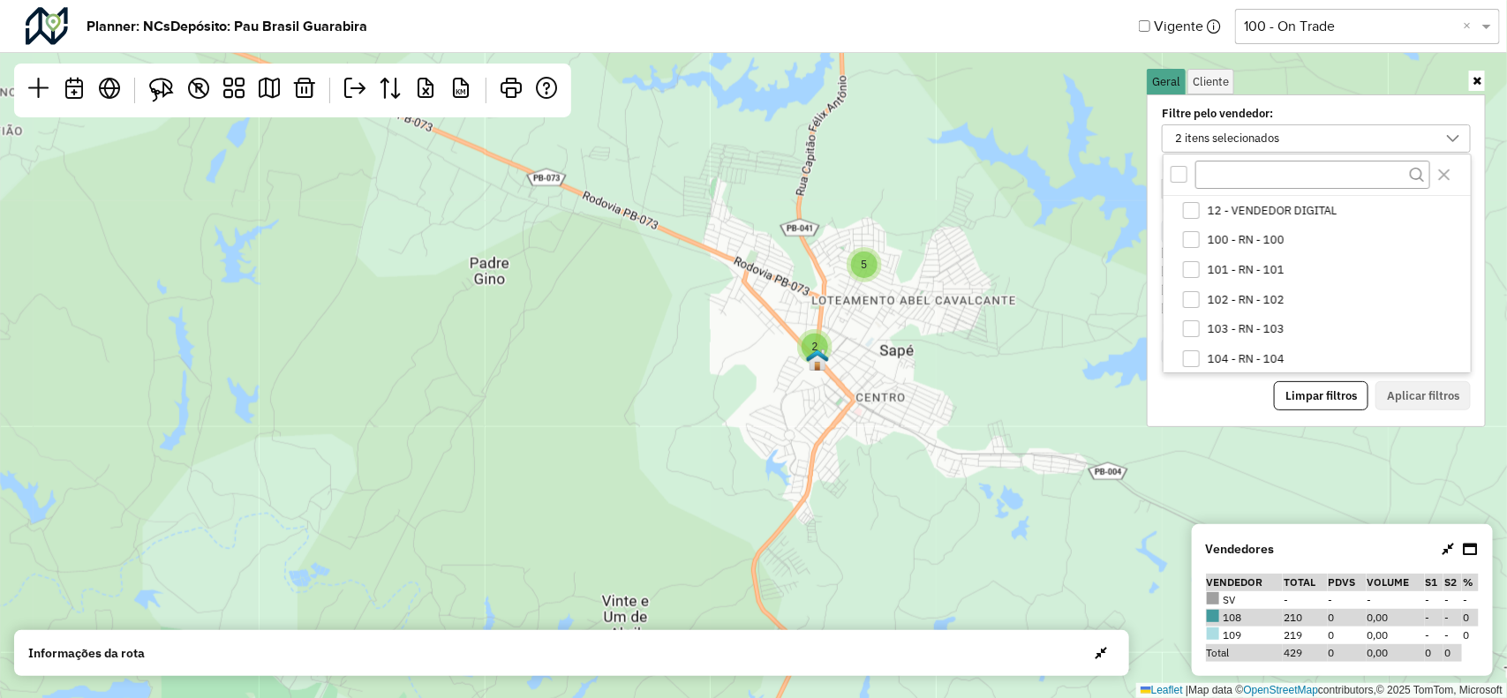
scroll to position [121, 0]
click at [1224, 346] on li "108 - RN - 108" at bounding box center [1321, 358] width 300 height 30
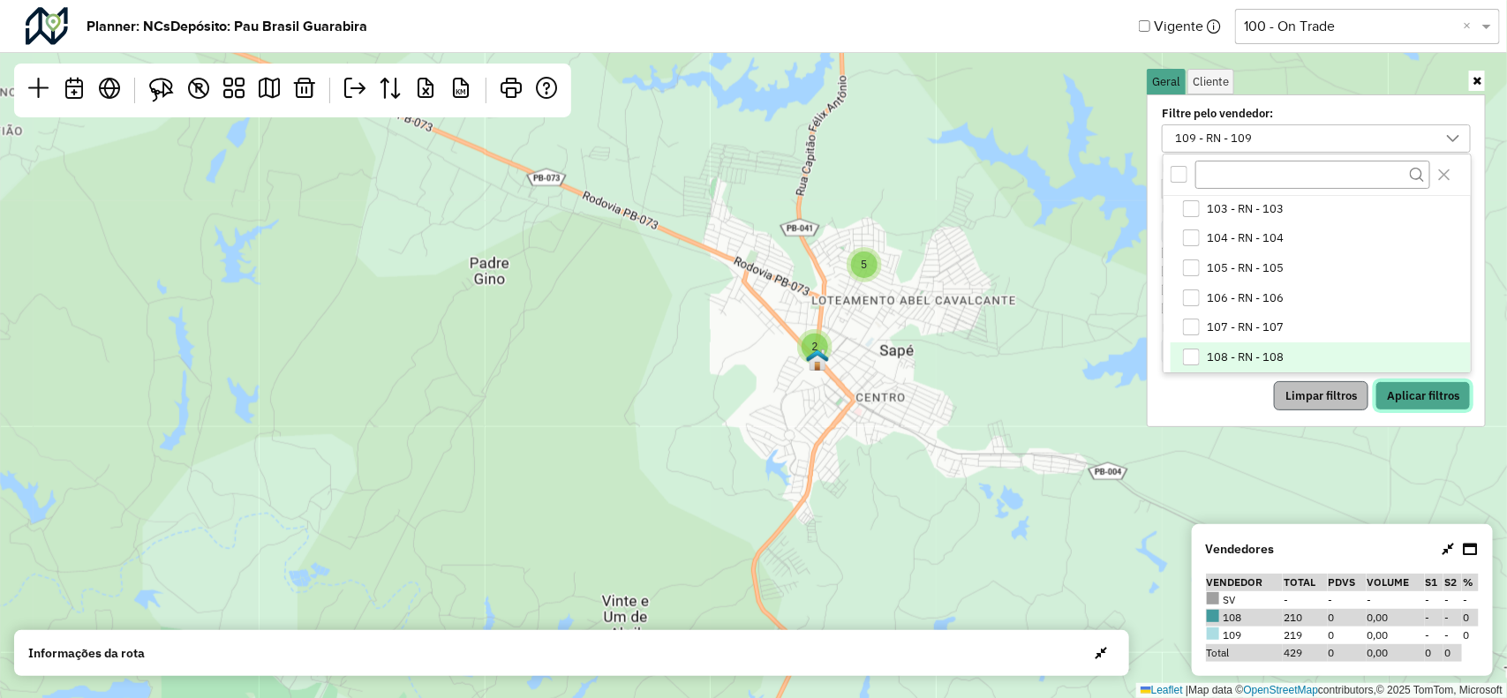
click at [1435, 397] on button "Aplicar filtros" at bounding box center [1422, 396] width 95 height 30
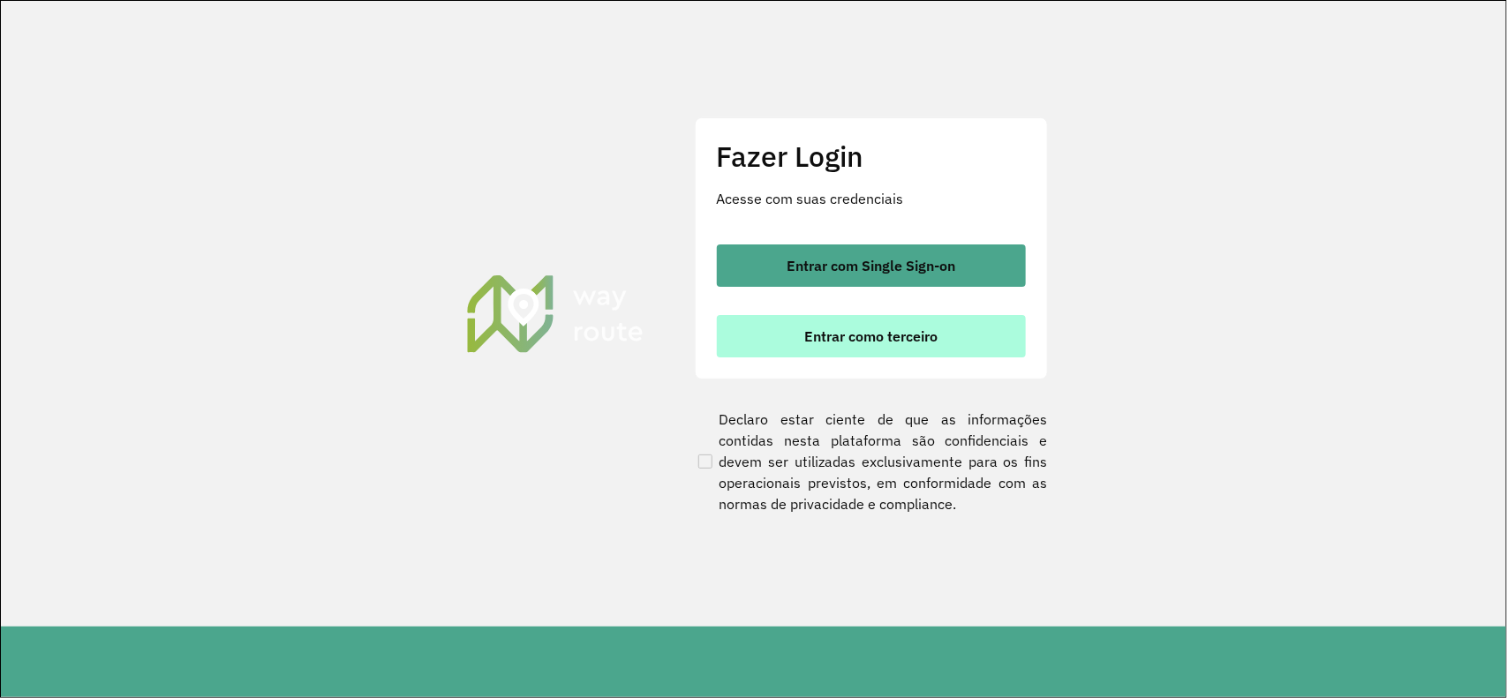
click at [887, 344] on button "Entrar como terceiro" at bounding box center [871, 336] width 309 height 42
